Goal: Check status: Check status

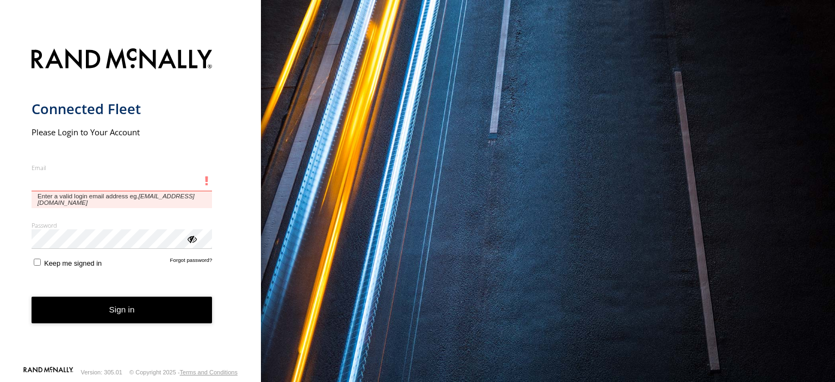
type input "**********"
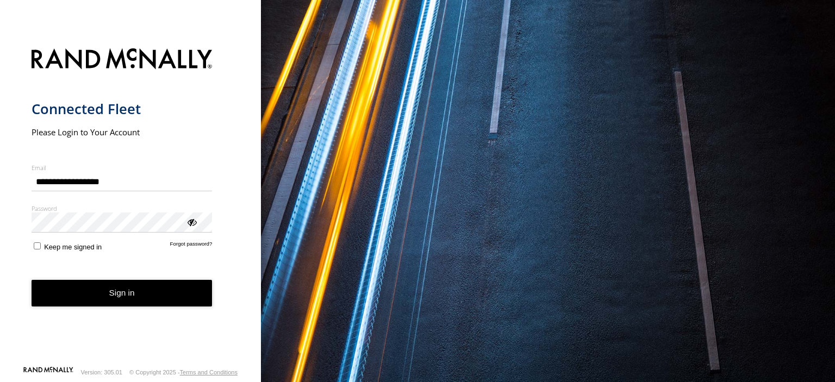
click at [119, 308] on form "**********" at bounding box center [131, 204] width 198 height 324
click at [110, 296] on button "Sign in" at bounding box center [122, 293] width 181 height 27
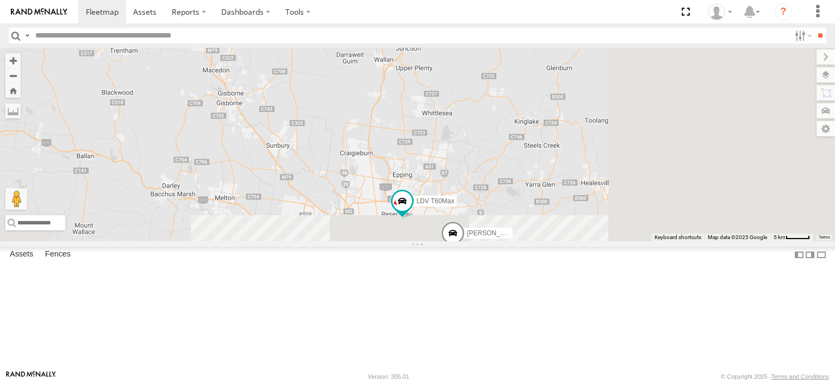
drag, startPoint x: 622, startPoint y: 276, endPoint x: 431, endPoint y: 144, distance: 232.6
click at [431, 144] on div "Bayswater [PERSON_NAME] LDV T60Max [PERSON_NAME] BMW" at bounding box center [417, 145] width 835 height 194
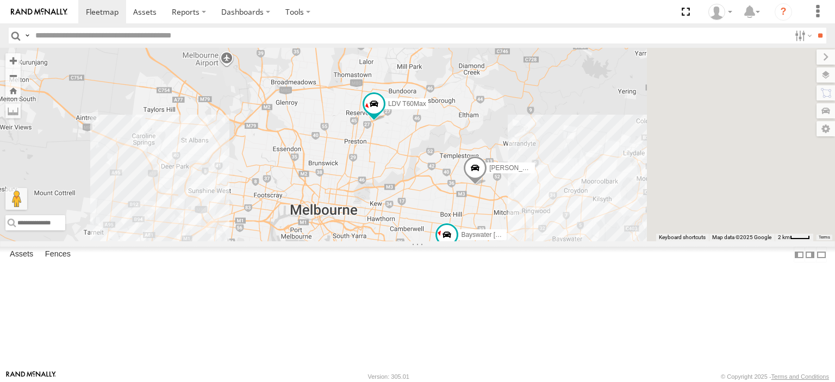
drag, startPoint x: 581, startPoint y: 263, endPoint x: 518, endPoint y: 137, distance: 140.5
click at [518, 137] on div "Bayswater [PERSON_NAME] LDV T60Max [PERSON_NAME] BMW" at bounding box center [417, 145] width 835 height 194
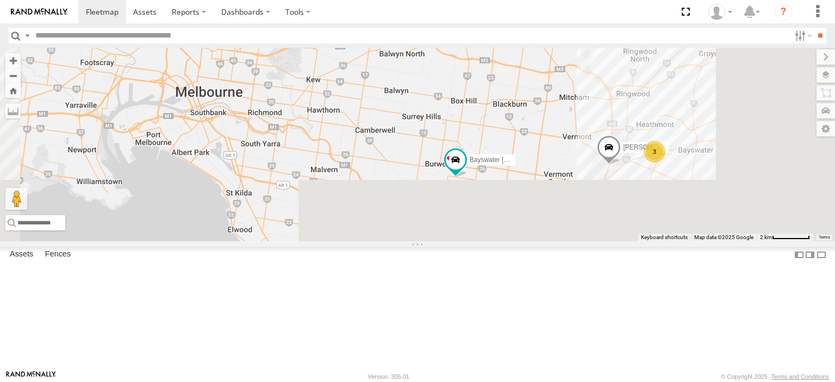
drag, startPoint x: 607, startPoint y: 282, endPoint x: 565, endPoint y: 141, distance: 147.3
click at [565, 141] on div "Bayswater [PERSON_NAME] LDV T60Max [PERSON_NAME] BMW [PERSON_NAME] Astra 3" at bounding box center [417, 145] width 835 height 194
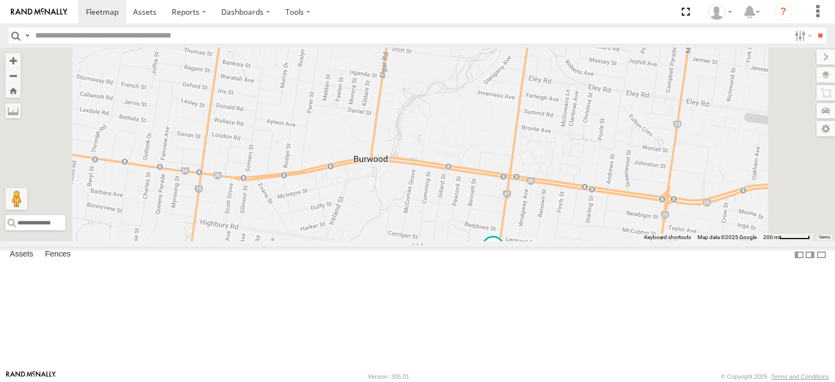
drag, startPoint x: 649, startPoint y: 246, endPoint x: 603, endPoint y: 116, distance: 137.7
click at [603, 116] on div "Bayswater [PERSON_NAME] LDV T60Max [PERSON_NAME] BMW [PERSON_NAME] Astra" at bounding box center [417, 145] width 835 height 194
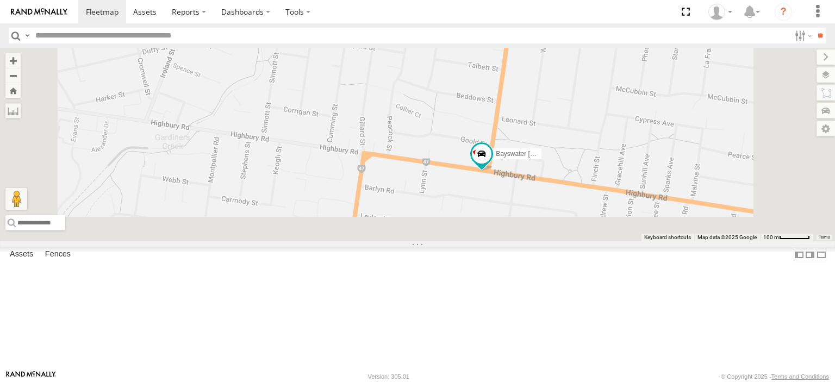
drag, startPoint x: 601, startPoint y: 240, endPoint x: 575, endPoint y: 85, distance: 156.7
click at [575, 85] on div "Bayswater [PERSON_NAME] LDV T60Max [PERSON_NAME] BMW [PERSON_NAME] Astra" at bounding box center [417, 145] width 835 height 194
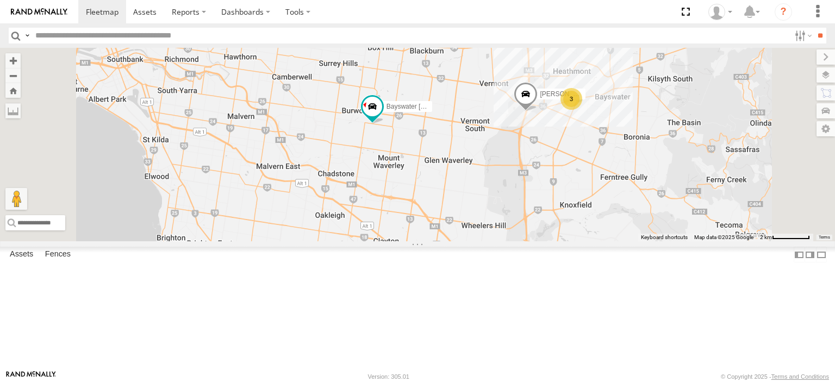
drag, startPoint x: 441, startPoint y: 118, endPoint x: 475, endPoint y: 191, distance: 80.5
click at [475, 191] on div "Bayswater [PERSON_NAME] LDV T60Max [PERSON_NAME] BMW [PERSON_NAME] Astra 3" at bounding box center [417, 145] width 835 height 194
